Goal: Task Accomplishment & Management: Manage account settings

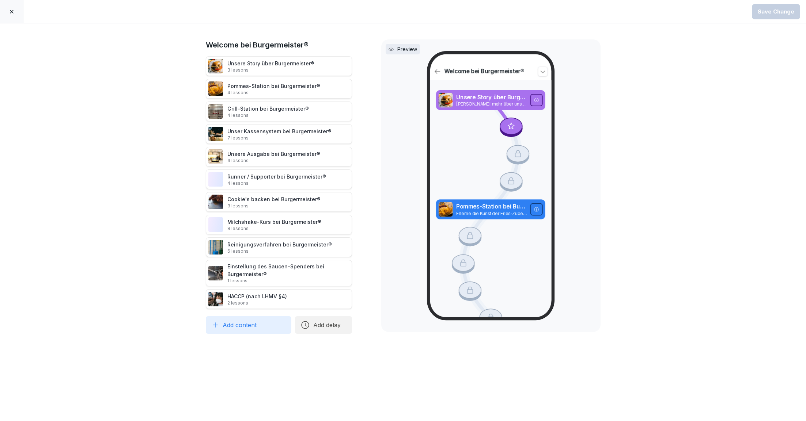
scroll to position [20, 0]
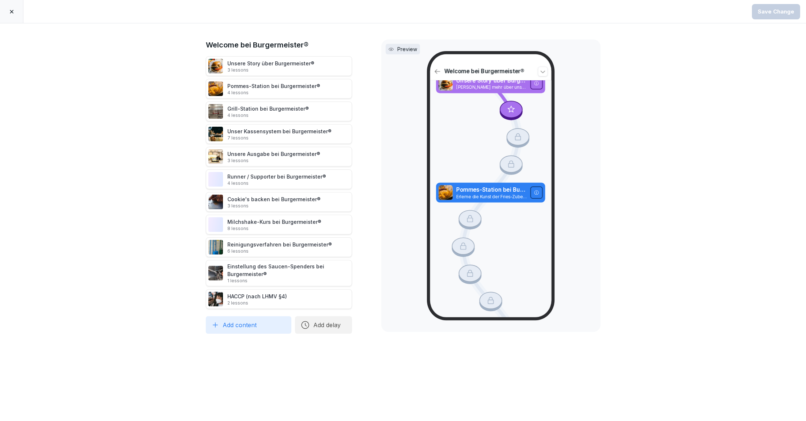
click at [11, 10] on icon at bounding box center [12, 12] width 4 height 4
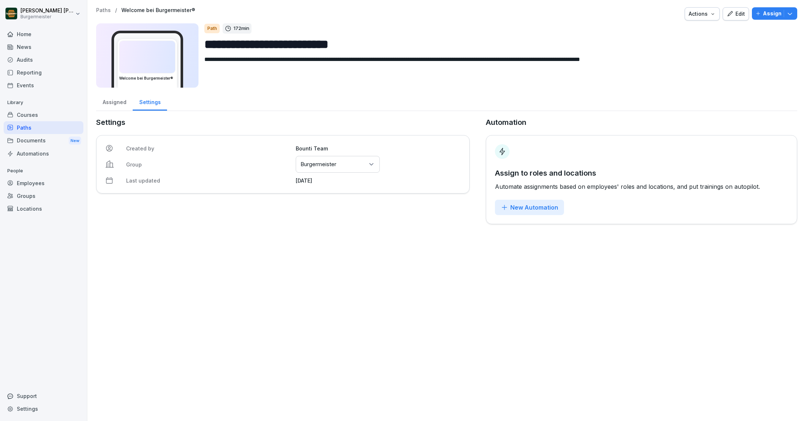
click at [19, 34] on div "Home" at bounding box center [44, 34] width 80 height 13
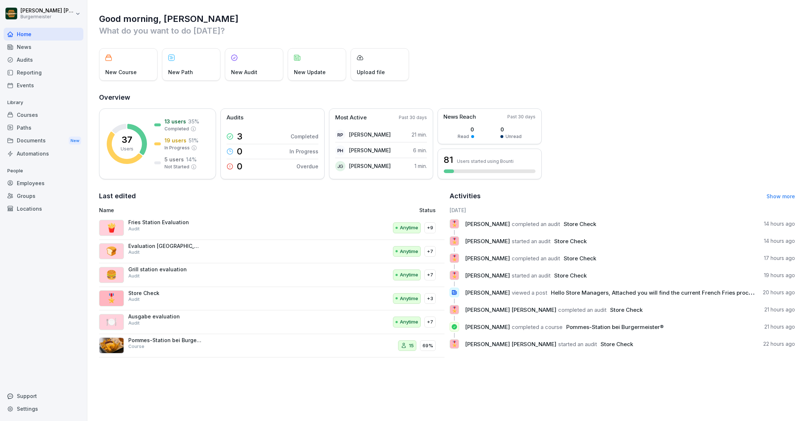
click at [27, 183] on div "Employees" at bounding box center [44, 183] width 80 height 13
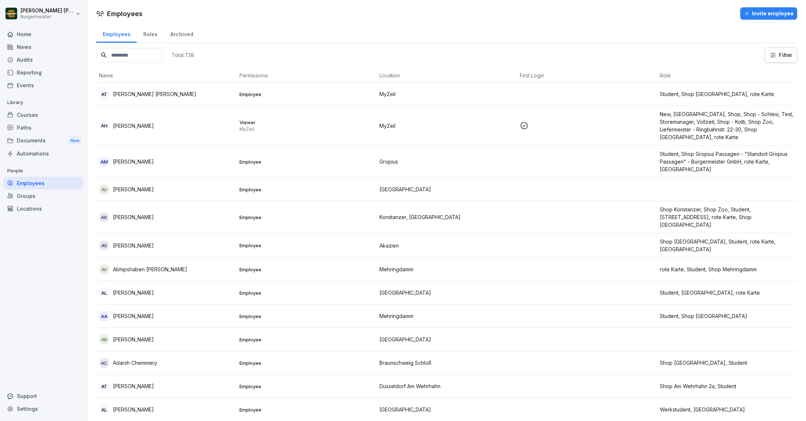
click at [149, 58] on input at bounding box center [129, 55] width 67 height 14
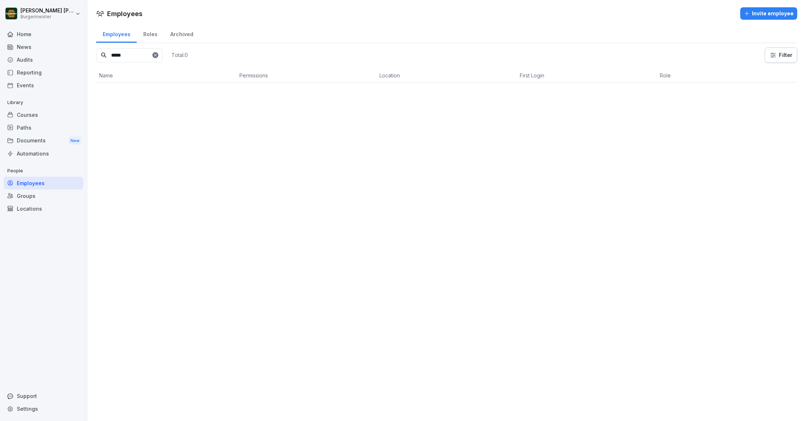
click at [151, 54] on input "*****" at bounding box center [129, 55] width 67 height 14
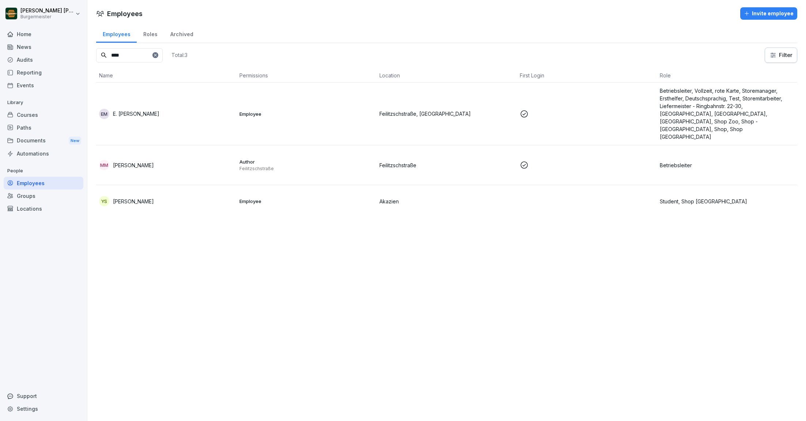
type input "****"
click at [157, 55] on icon at bounding box center [155, 55] width 4 height 4
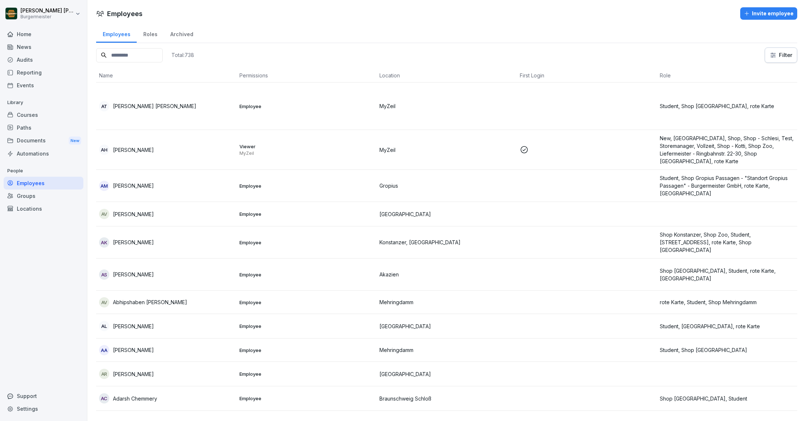
click at [142, 55] on input at bounding box center [129, 55] width 67 height 14
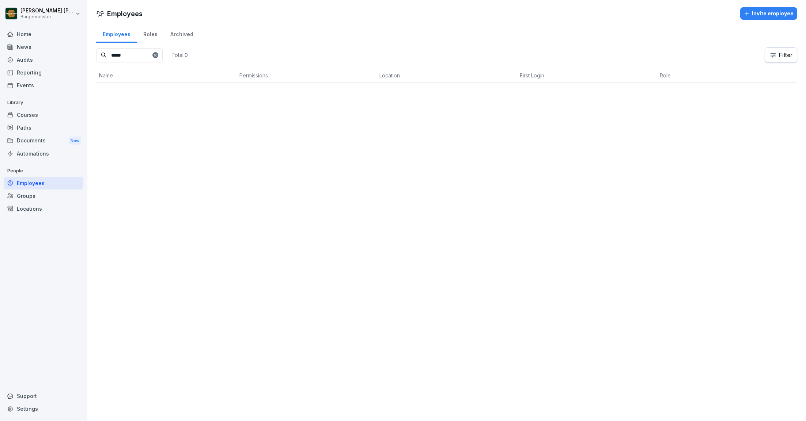
type input "******"
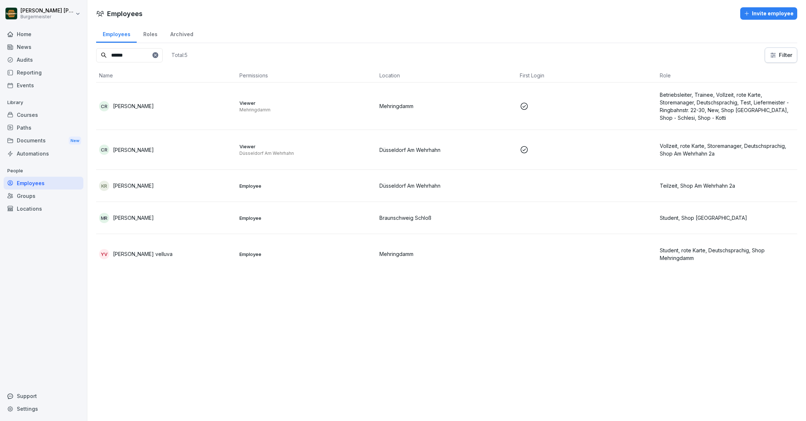
click at [144, 59] on input "******" at bounding box center [129, 55] width 67 height 14
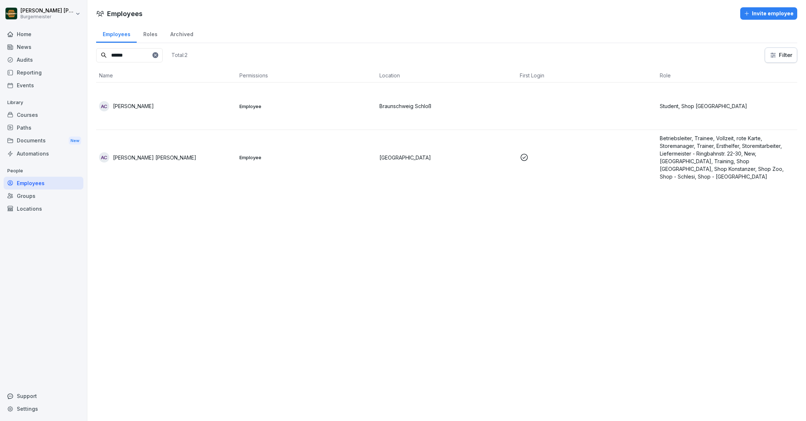
click at [152, 156] on p "[PERSON_NAME] [PERSON_NAME]" at bounding box center [154, 158] width 83 height 8
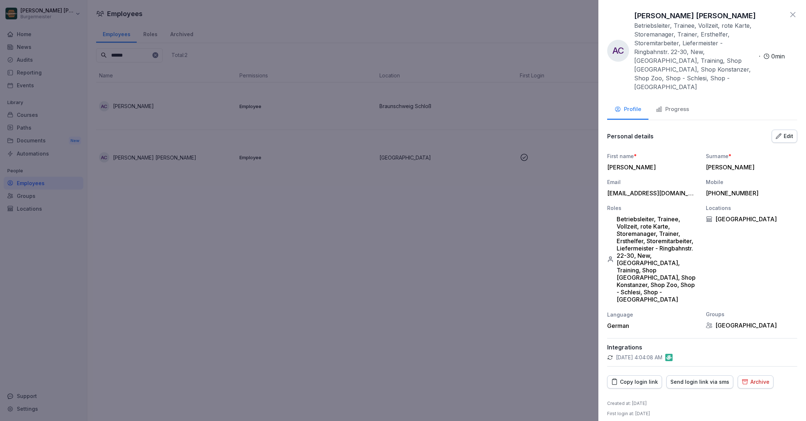
click at [462, 57] on div at bounding box center [403, 210] width 806 height 421
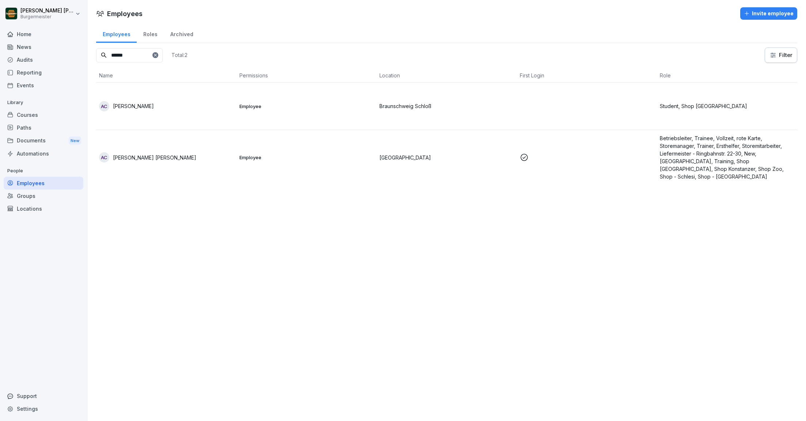
click at [221, 29] on div "Employees Roles Archived" at bounding box center [446, 33] width 701 height 19
click at [146, 54] on input "******" at bounding box center [129, 55] width 67 height 14
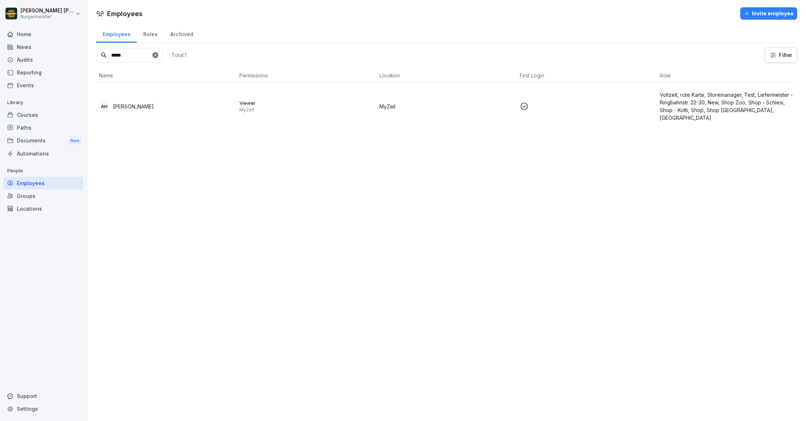
type input "*****"
click at [35, 31] on div "Home" at bounding box center [44, 34] width 80 height 13
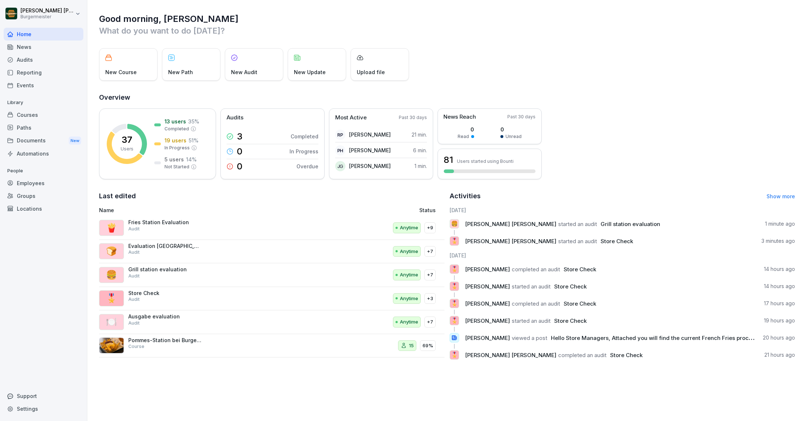
click at [33, 253] on div "Home News Audits Reporting Events Library Courses Paths Documents New Automatio…" at bounding box center [44, 220] width 80 height 394
click at [395, 23] on h1 "Good morning, [PERSON_NAME]" at bounding box center [447, 19] width 696 height 12
click at [31, 182] on div "Employees" at bounding box center [44, 183] width 80 height 13
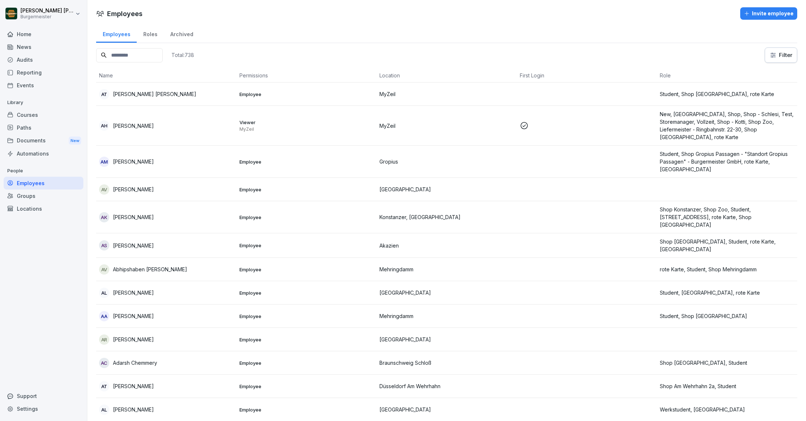
click at [132, 59] on input at bounding box center [129, 55] width 67 height 14
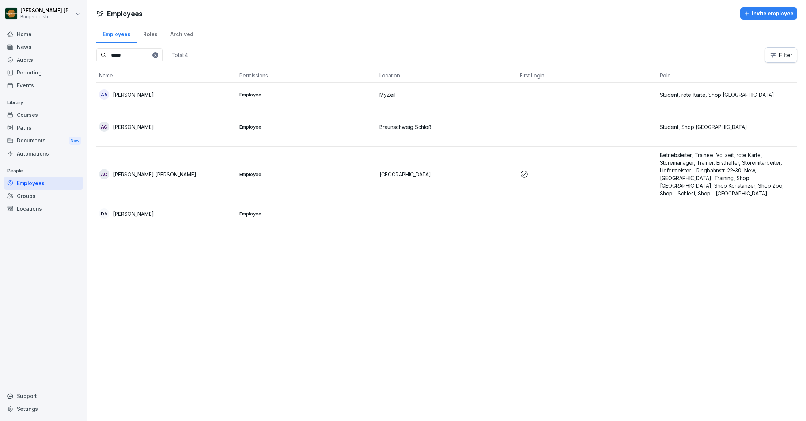
type input "*****"
click at [132, 177] on p "[PERSON_NAME] [PERSON_NAME]" at bounding box center [154, 175] width 83 height 8
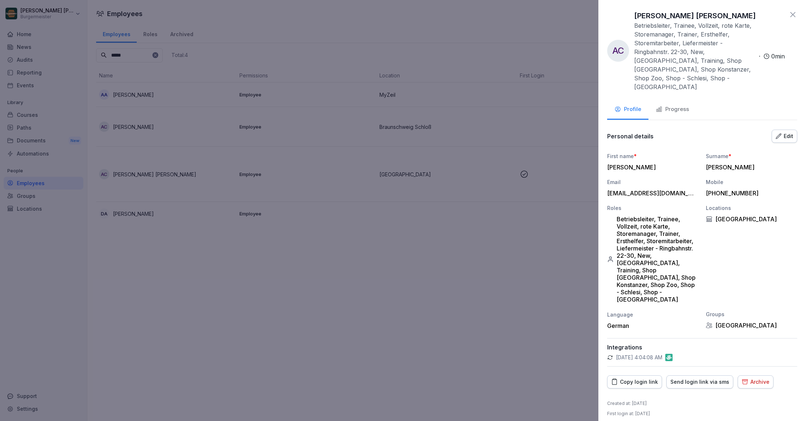
drag, startPoint x: 670, startPoint y: 342, endPoint x: 609, endPoint y: 342, distance: 60.7
click at [609, 354] on div "[DATE] 4:04:08 AM" at bounding box center [702, 357] width 190 height 7
click at [611, 355] on icon at bounding box center [610, 358] width 6 height 6
click at [792, 16] on icon at bounding box center [792, 14] width 9 height 9
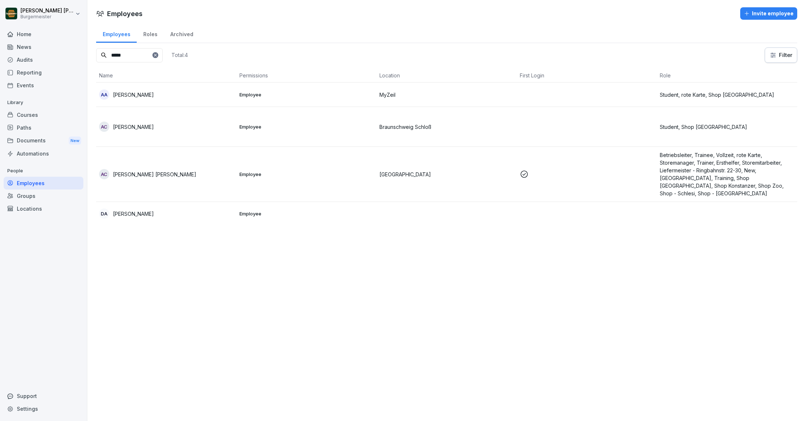
click at [582, 18] on div "Employees Invite employee" at bounding box center [446, 13] width 718 height 12
click at [154, 126] on p "[PERSON_NAME]" at bounding box center [133, 127] width 41 height 8
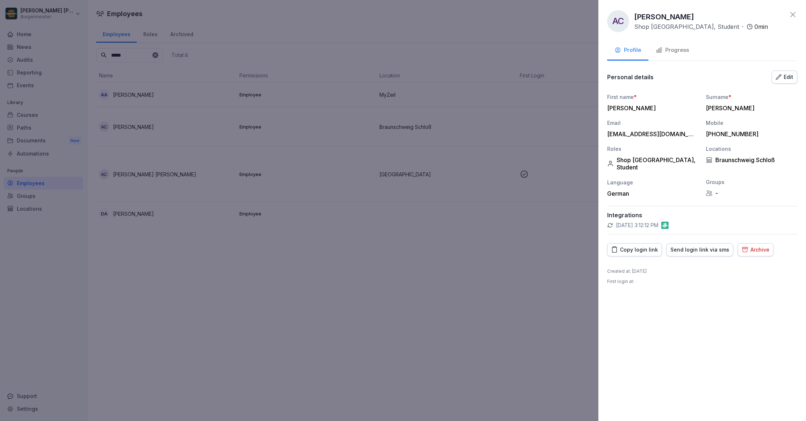
click at [795, 19] on div "AC [PERSON_NAME] Shop [GEOGRAPHIC_DATA], Student · 0 min" at bounding box center [702, 21] width 190 height 22
click at [794, 16] on icon at bounding box center [792, 14] width 5 height 5
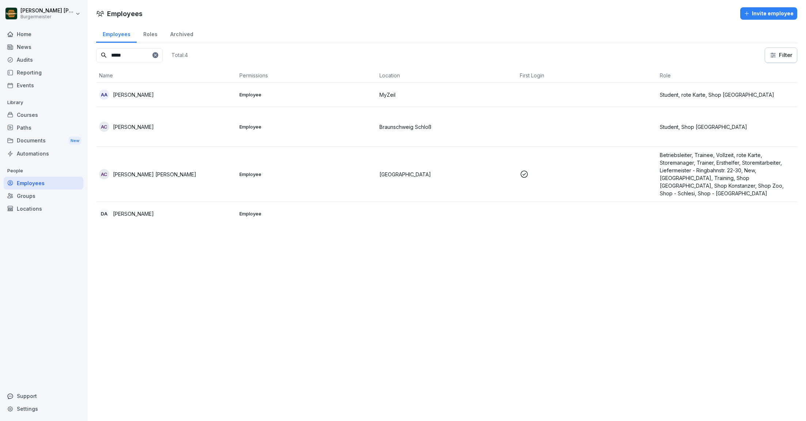
click at [164, 187] on td "AC [PERSON_NAME] [PERSON_NAME]" at bounding box center [166, 174] width 140 height 55
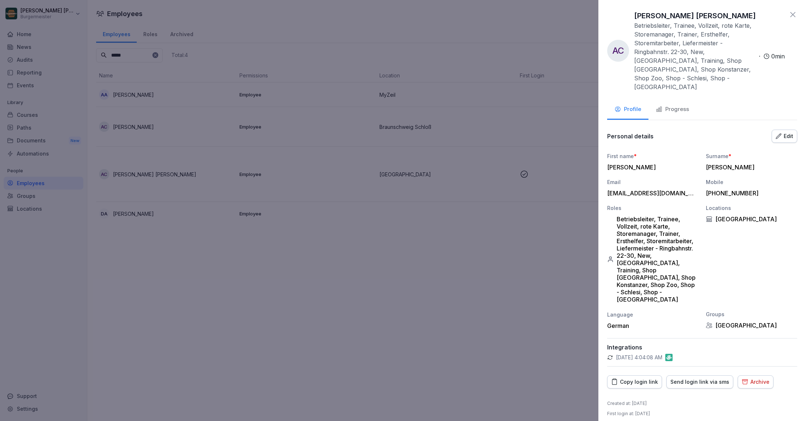
drag, startPoint x: 617, startPoint y: 341, endPoint x: 668, endPoint y: 342, distance: 51.2
click at [662, 354] on p "[DATE] 4:04:08 AM" at bounding box center [639, 357] width 46 height 7
click at [636, 354] on p "[DATE] 4:04:08 AM" at bounding box center [639, 357] width 46 height 7
click at [796, 14] on icon at bounding box center [792, 14] width 9 height 9
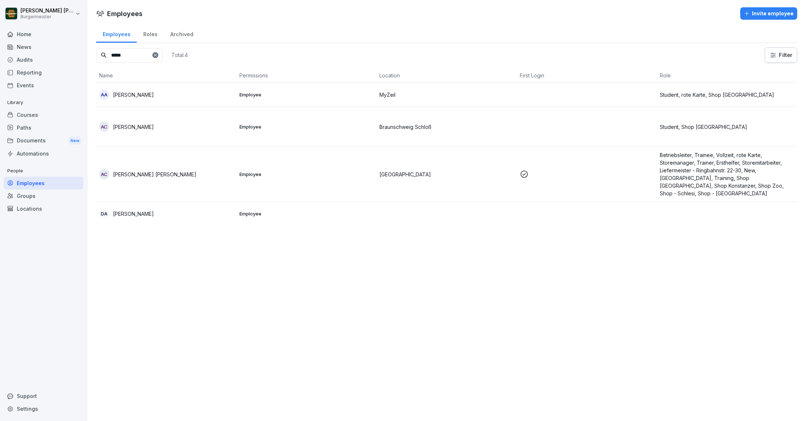
click at [157, 54] on icon at bounding box center [155, 55] width 4 height 4
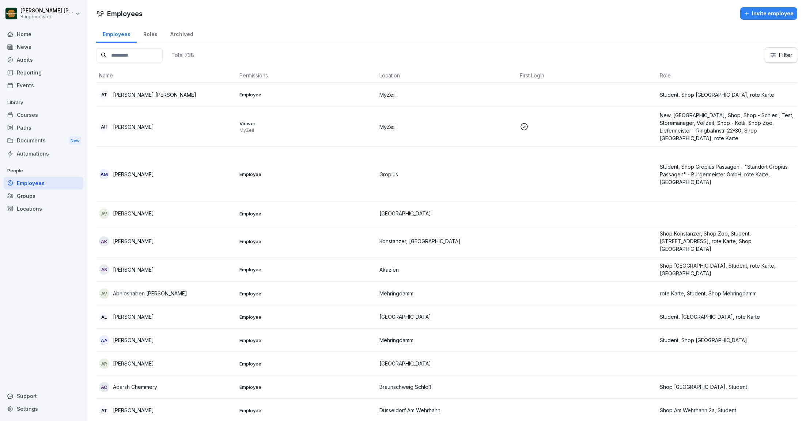
click at [163, 56] on input at bounding box center [129, 55] width 67 height 14
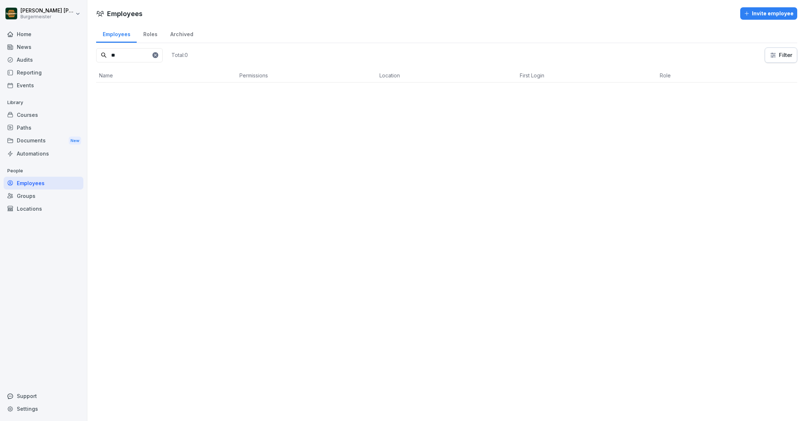
type input "*"
